Goal: Contribute content: Add original content to the website for others to see

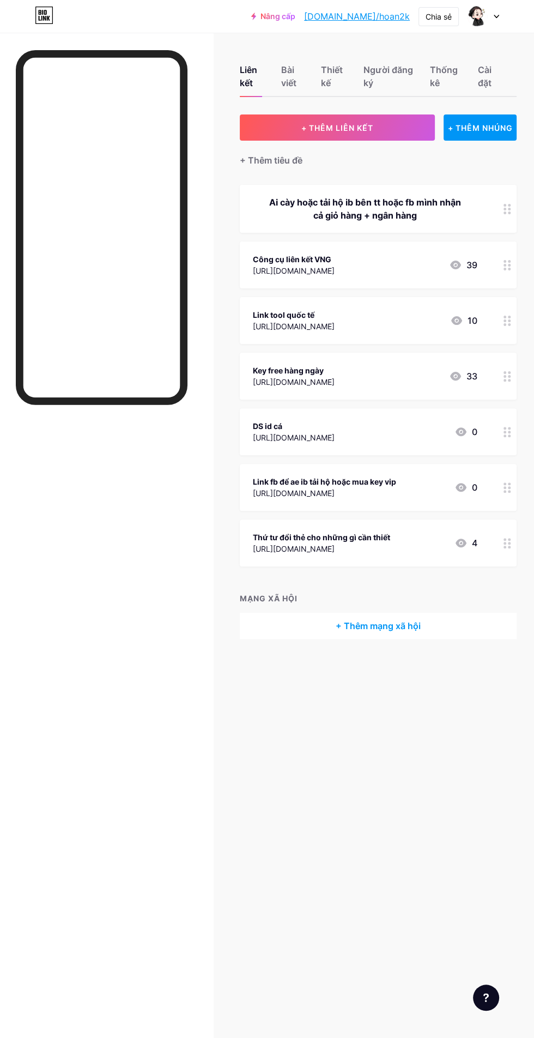
click at [379, 121] on button "+ THÊM LIÊN KẾT" at bounding box center [337, 128] width 195 height 26
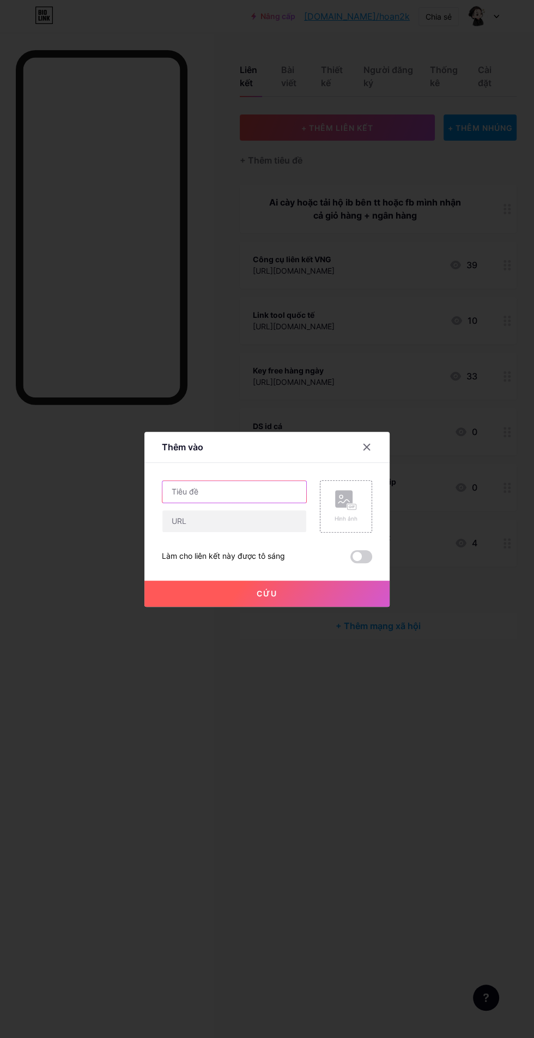
click at [273, 503] on input "text" at bounding box center [235, 492] width 144 height 22
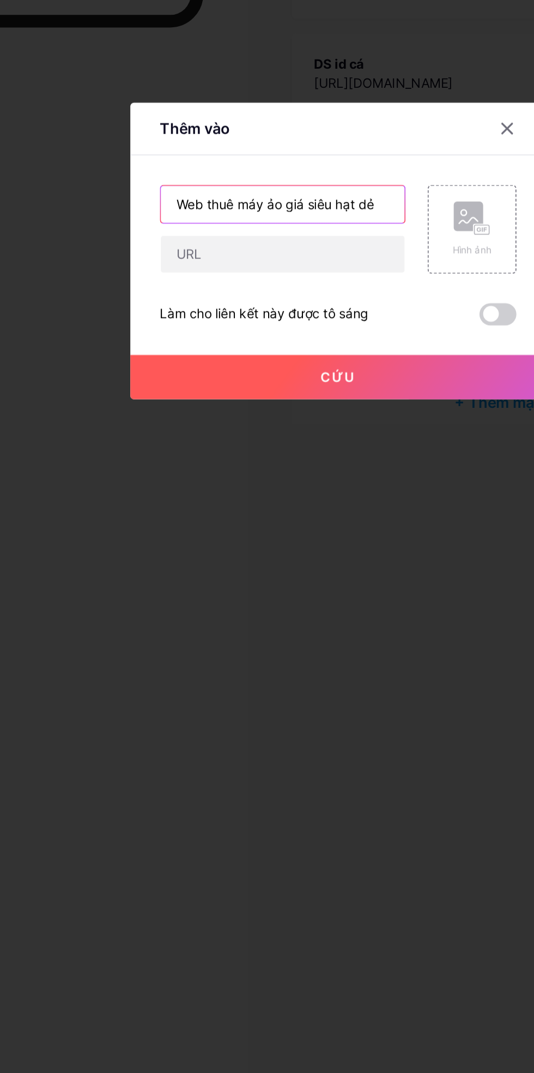
type input "Web thuê máy ảo giá siêu hạt dẻ"
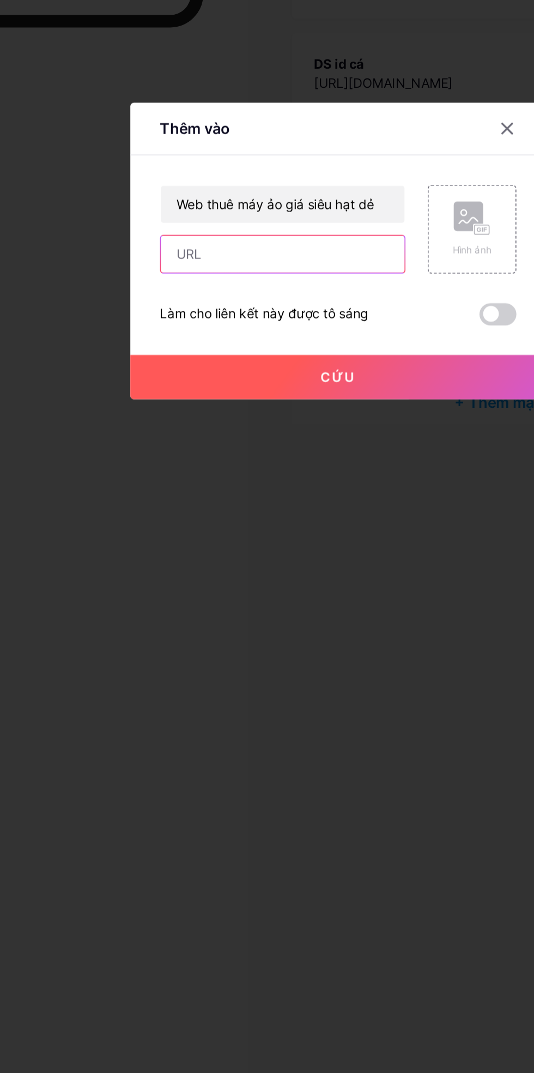
click at [228, 550] on input "text" at bounding box center [235, 539] width 144 height 22
type input "[URL][DOMAIN_NAME]"
click at [262, 616] on font "Cứu" at bounding box center [267, 610] width 21 height 9
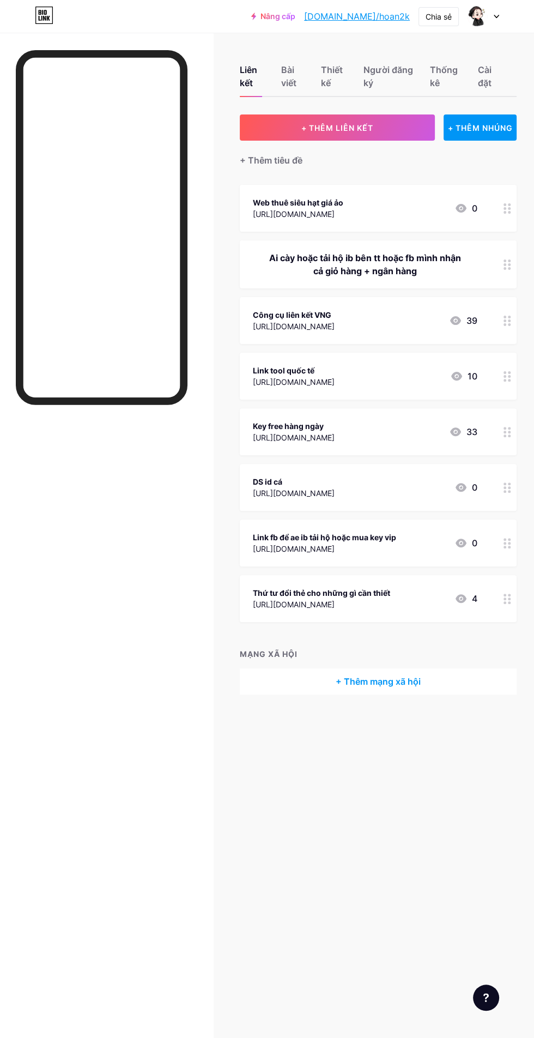
click at [452, 214] on div "Web thuê siêu hạt giá ảo [URL][DOMAIN_NAME] 0" at bounding box center [365, 208] width 225 height 25
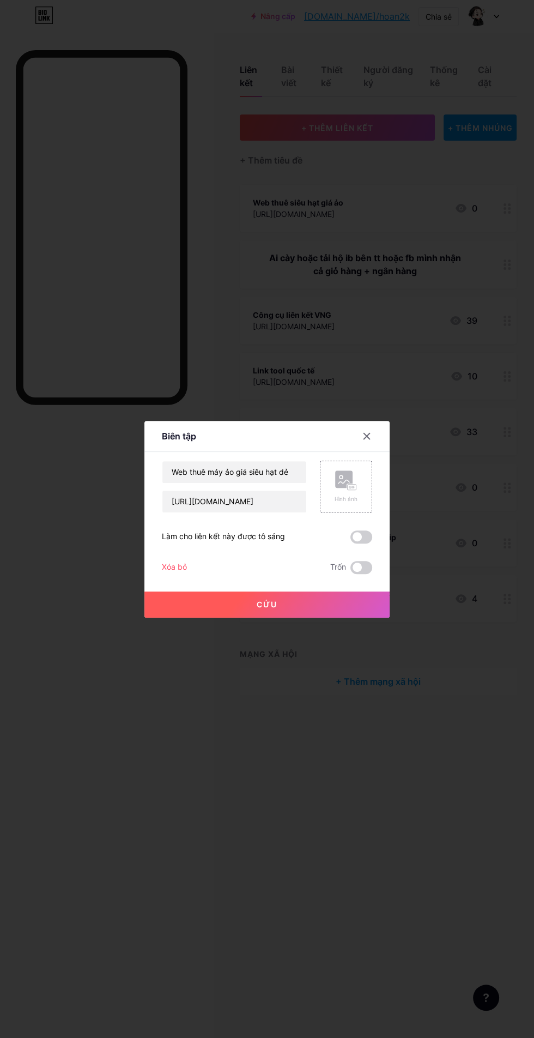
click at [366, 439] on icon at bounding box center [367, 436] width 6 height 6
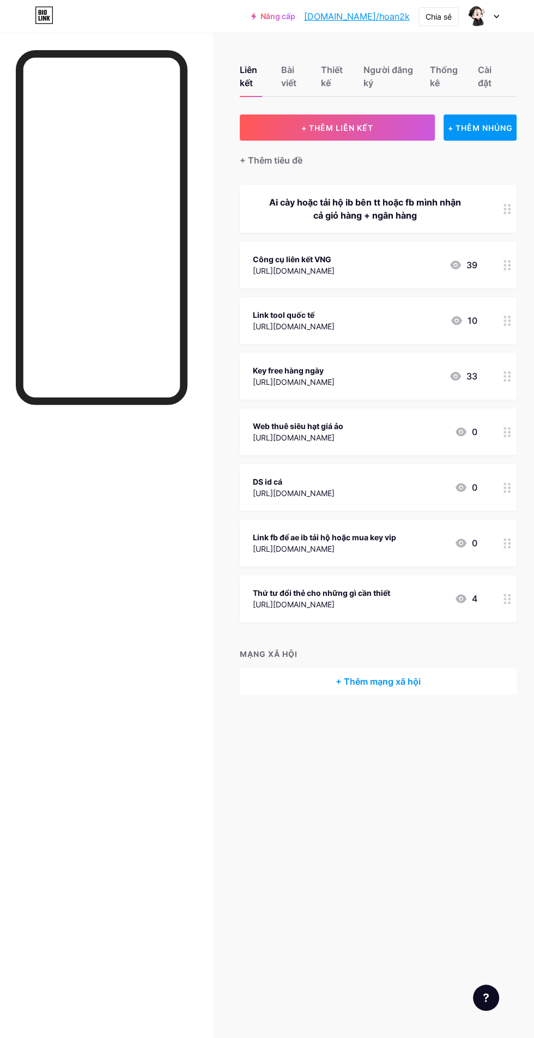
click at [360, 434] on div "Web thuê siêu hạt giá ảo [URL][DOMAIN_NAME] 0" at bounding box center [365, 431] width 225 height 25
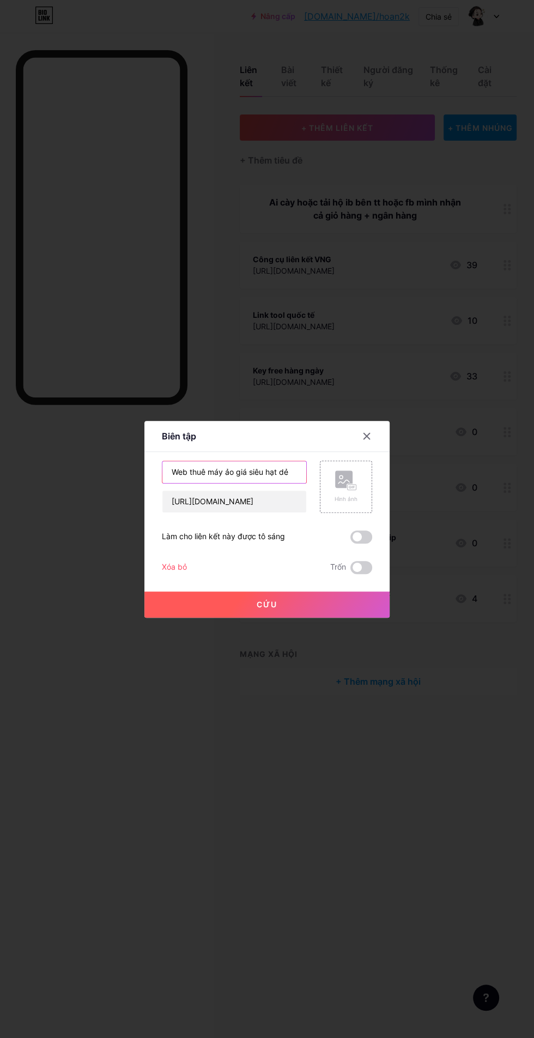
click at [204, 483] on input "Web thuê máy ảo giá siêu hạt dẻ" at bounding box center [235, 472] width 144 height 22
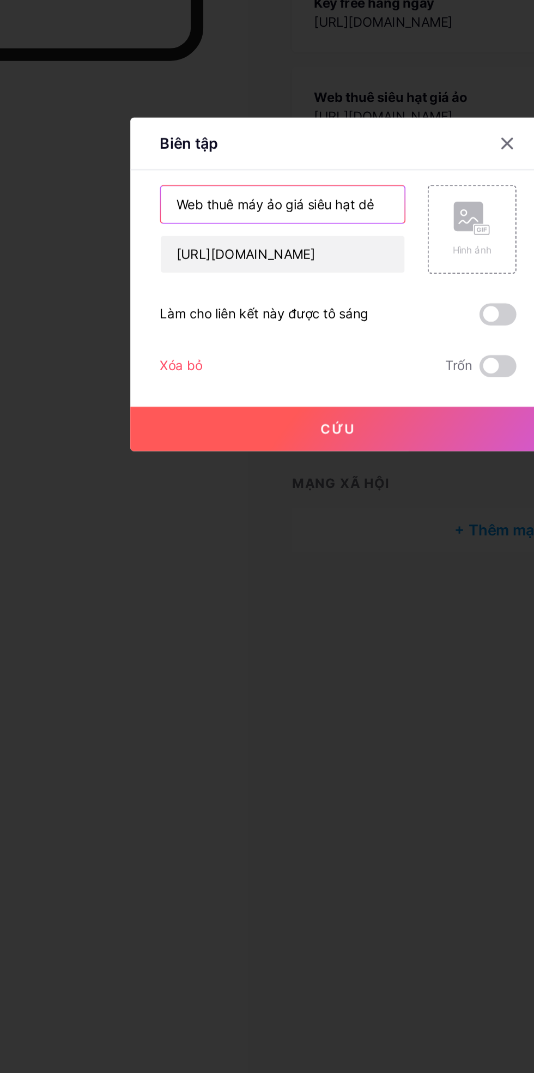
click at [233, 501] on input "Web thuê máy ảo giá siêu hạt dẻ" at bounding box center [235, 490] width 144 height 22
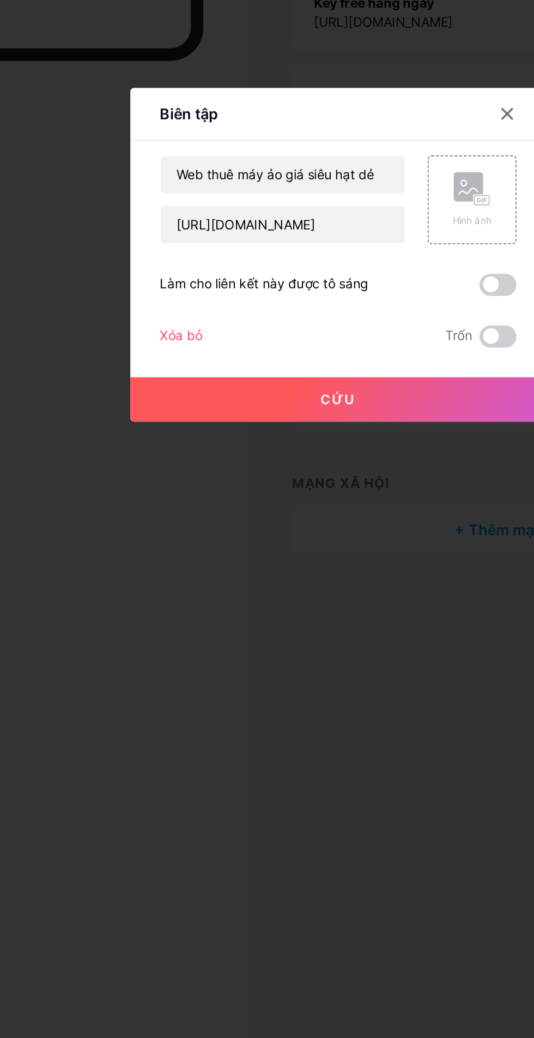
click at [296, 618] on button "Cứu" at bounding box center [267, 605] width 245 height 26
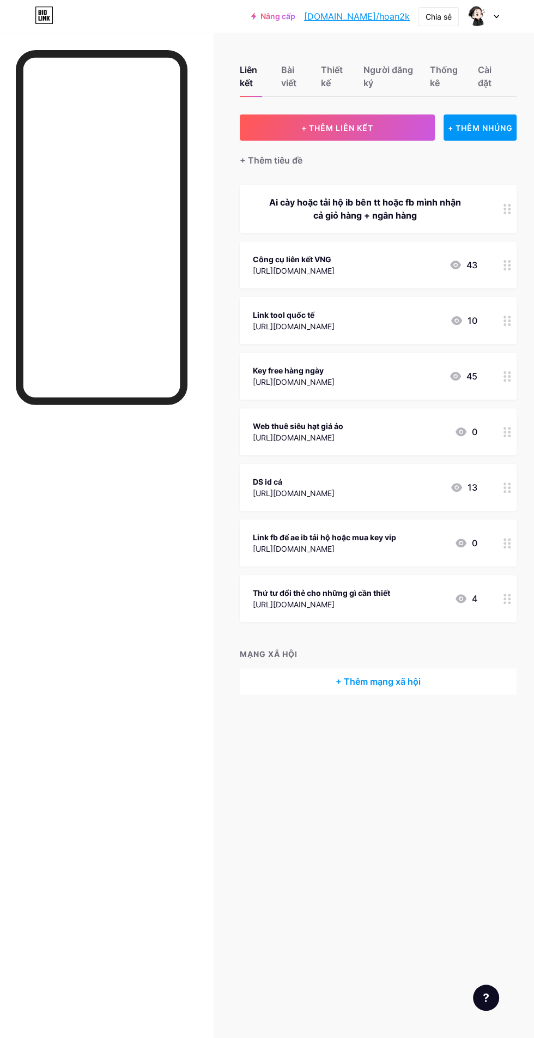
click at [379, 430] on div "Web thuê siêu hạt giá ảo [URL][DOMAIN_NAME] 0" at bounding box center [365, 431] width 225 height 25
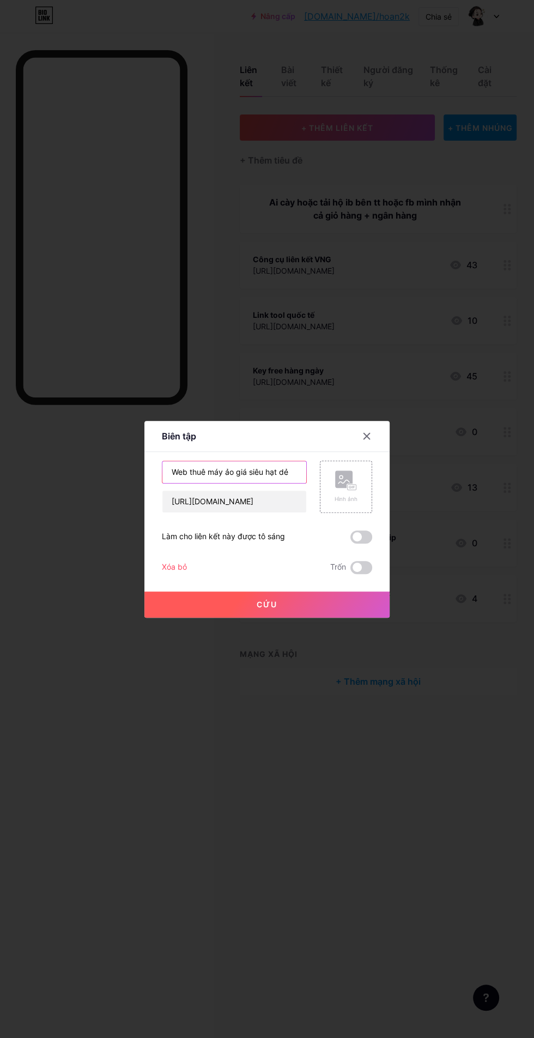
click at [220, 483] on input "Web thuê máy ảo giá siêu hạt dẻ" at bounding box center [235, 472] width 144 height 22
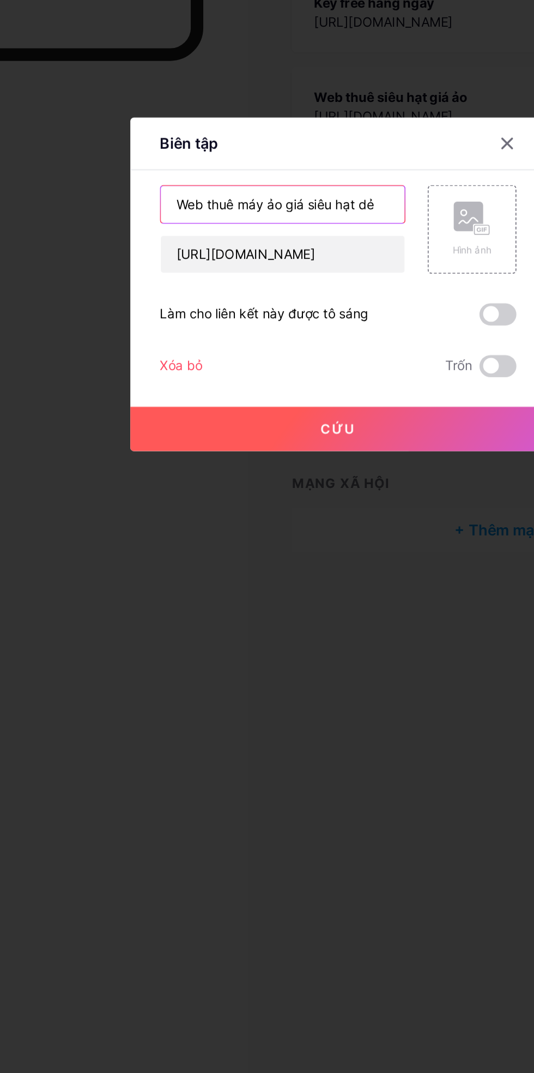
click at [230, 501] on input "Web thuê máy ảo giá siêu hạt dẻ" at bounding box center [235, 490] width 144 height 22
click at [288, 501] on input "Web thuê máy ảo giá siêu hạt dẻ" at bounding box center [235, 490] width 144 height 22
click at [231, 501] on input "Web thuê máy ảo giá siêu hạt dẻ" at bounding box center [235, 490] width 144 height 22
type input "Web thuê máy treo tool giá siêu hạt dẻ"
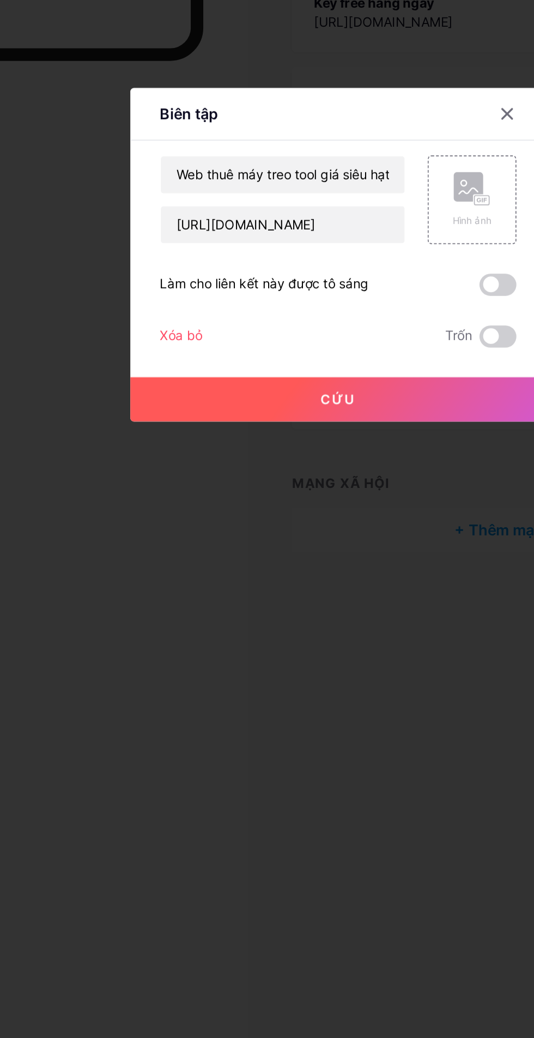
click at [296, 618] on button "Cứu" at bounding box center [267, 605] width 245 height 26
